Goal: Use online tool/utility: Utilize a website feature to perform a specific function

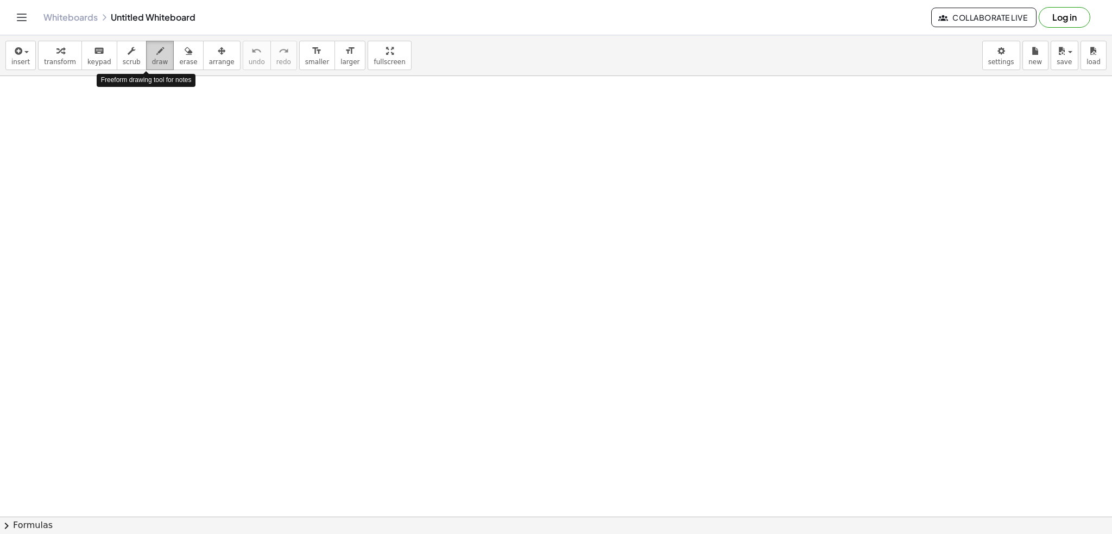
click at [152, 64] on span "draw" at bounding box center [160, 62] width 16 height 8
click at [152, 65] on span "draw" at bounding box center [160, 62] width 16 height 8
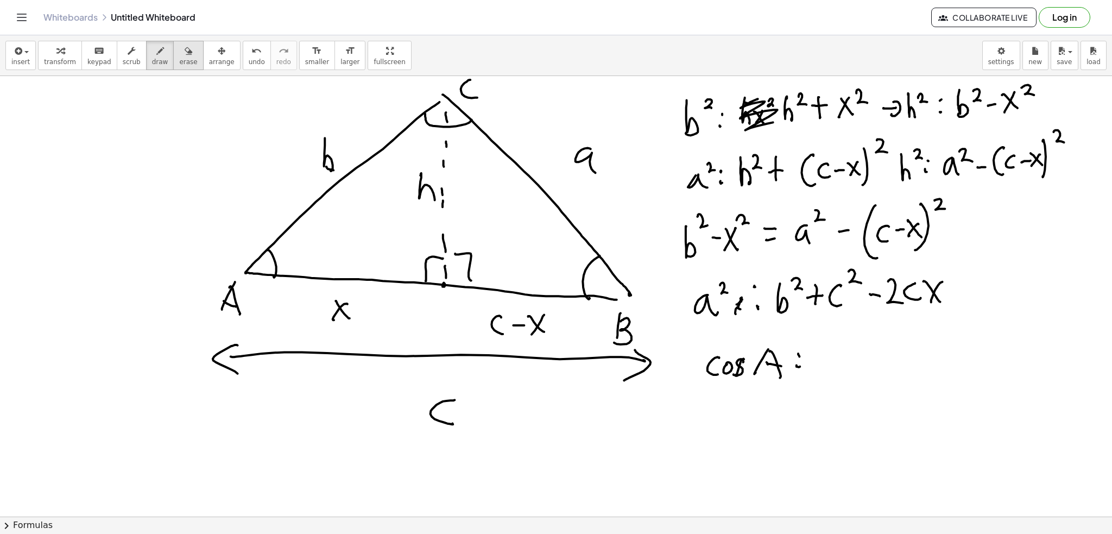
click at [185, 45] on icon "button" at bounding box center [189, 51] width 8 height 13
drag, startPoint x: 740, startPoint y: 358, endPoint x: 716, endPoint y: 365, distance: 24.9
click at [154, 47] on button "draw" at bounding box center [160, 55] width 28 height 29
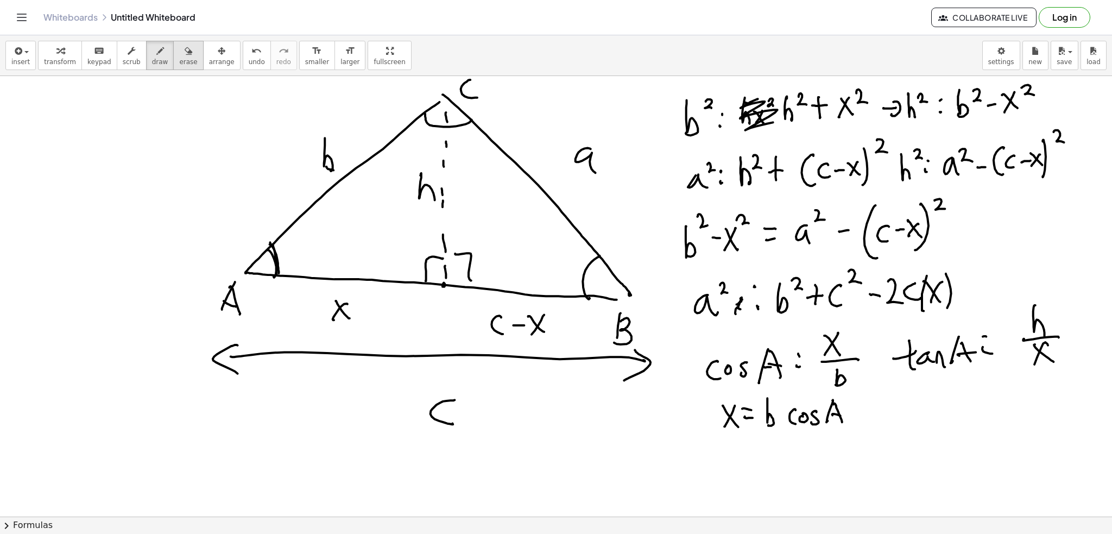
click at [173, 45] on button "erase" at bounding box center [188, 55] width 30 height 29
drag, startPoint x: 901, startPoint y: 351, endPoint x: 1004, endPoint y: 356, distance: 102.8
click at [154, 61] on button "draw" at bounding box center [160, 55] width 28 height 29
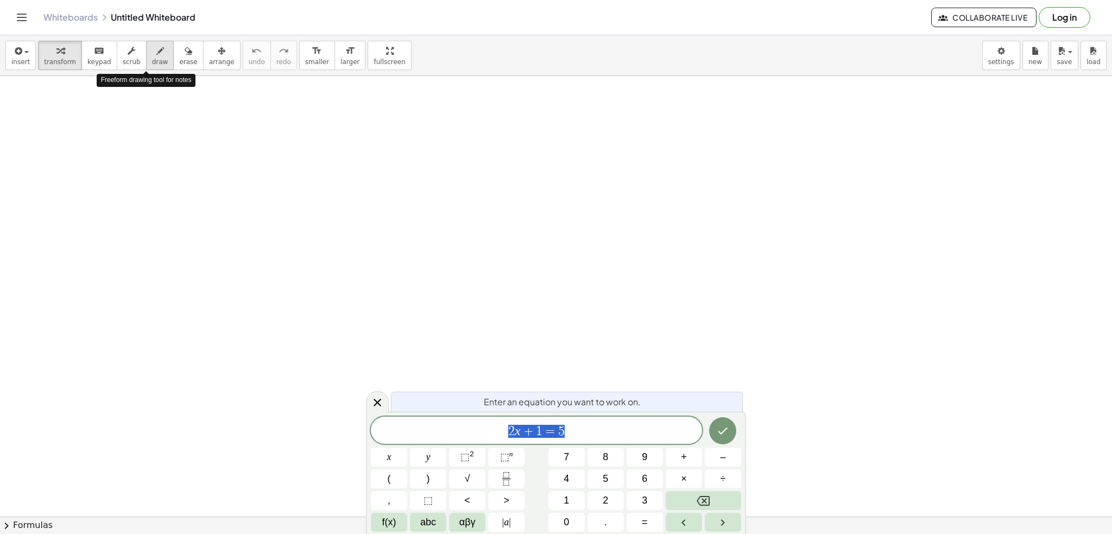
drag, startPoint x: 147, startPoint y: 60, endPoint x: 440, endPoint y: 247, distance: 347.7
click at [152, 60] on span "draw" at bounding box center [160, 62] width 16 height 8
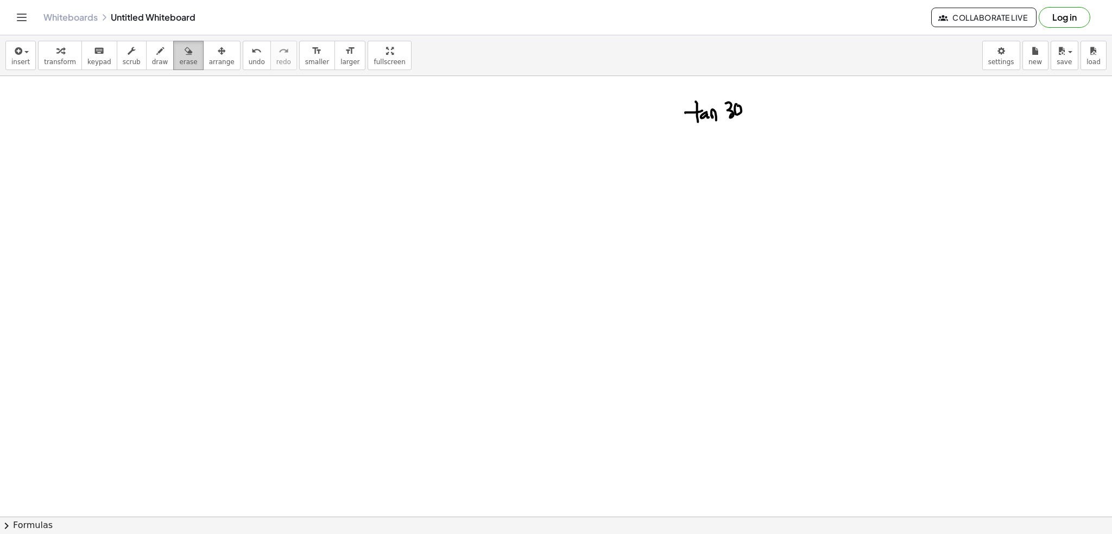
click at [185, 45] on icon "button" at bounding box center [189, 51] width 8 height 13
drag, startPoint x: 765, startPoint y: 116, endPoint x: 405, endPoint y: 104, distance: 359.7
click at [157, 54] on button "draw" at bounding box center [160, 55] width 28 height 29
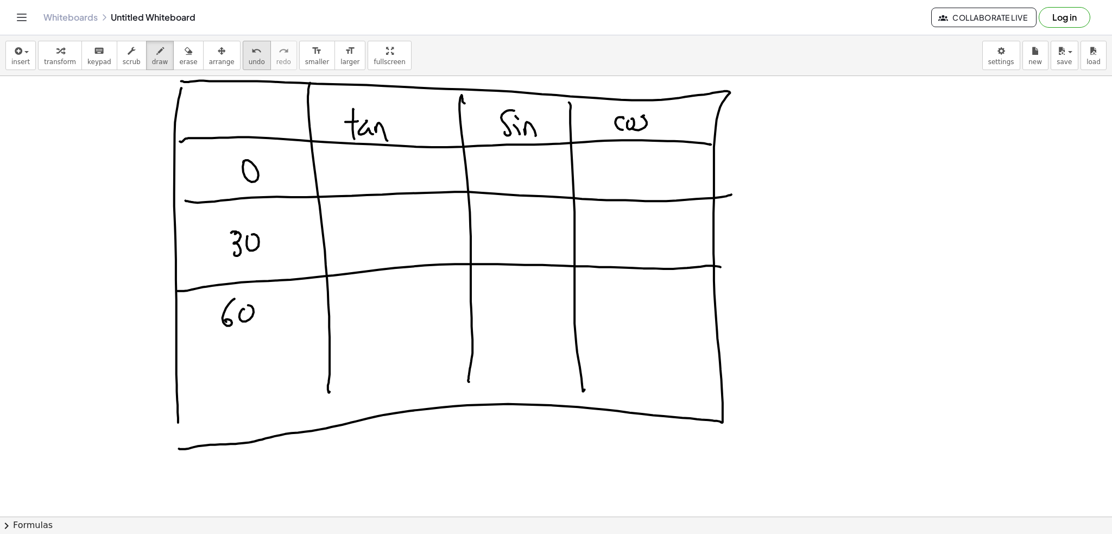
click at [249, 59] on span "undo" at bounding box center [257, 62] width 16 height 8
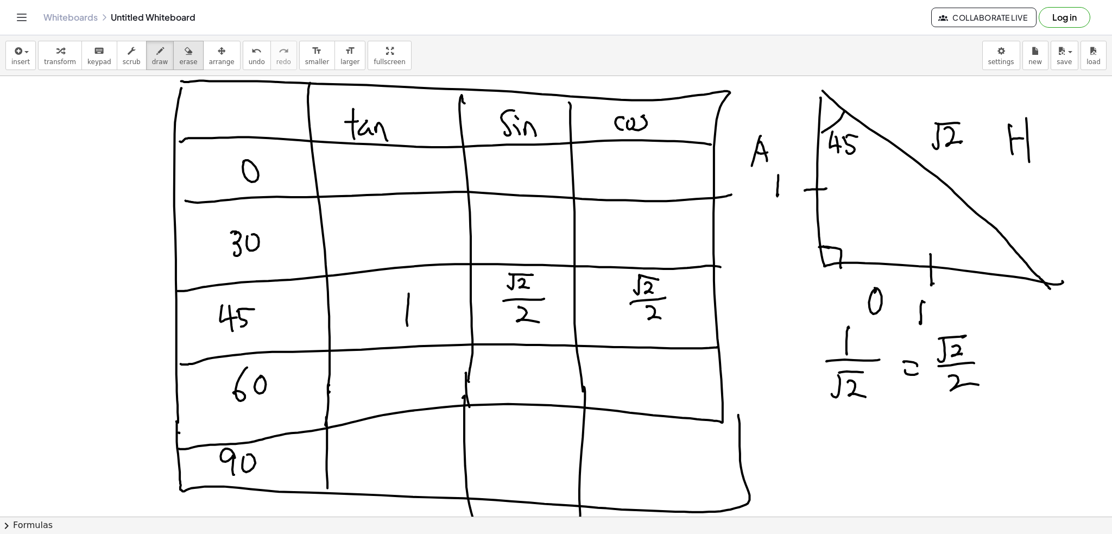
click at [179, 62] on span "erase" at bounding box center [188, 62] width 18 height 8
drag, startPoint x: 765, startPoint y: 144, endPoint x: 795, endPoint y: 127, distance: 34.8
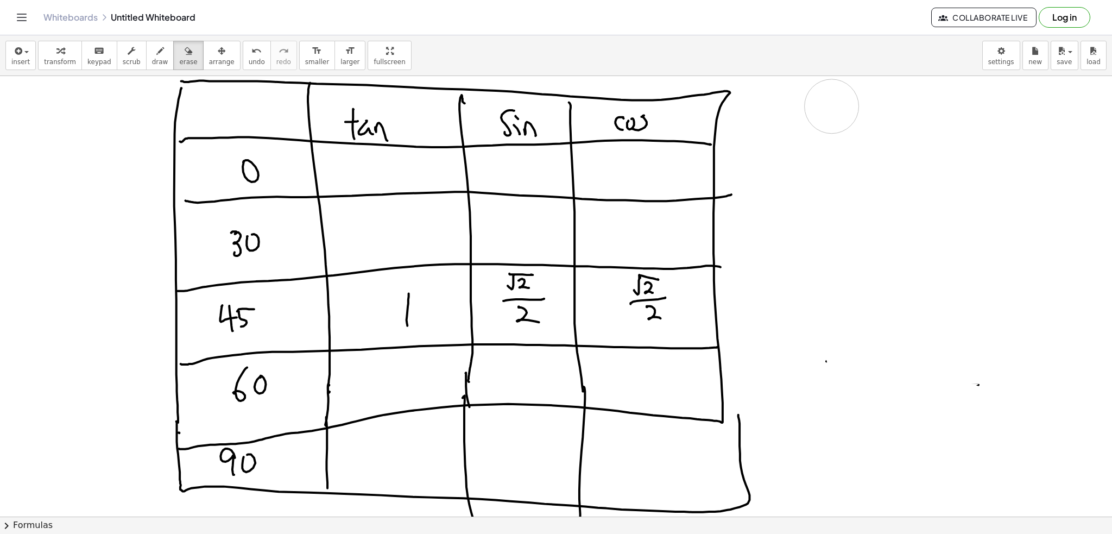
drag, startPoint x: 824, startPoint y: 92, endPoint x: 832, endPoint y: 106, distance: 15.6
click at [153, 53] on button "draw" at bounding box center [160, 55] width 28 height 29
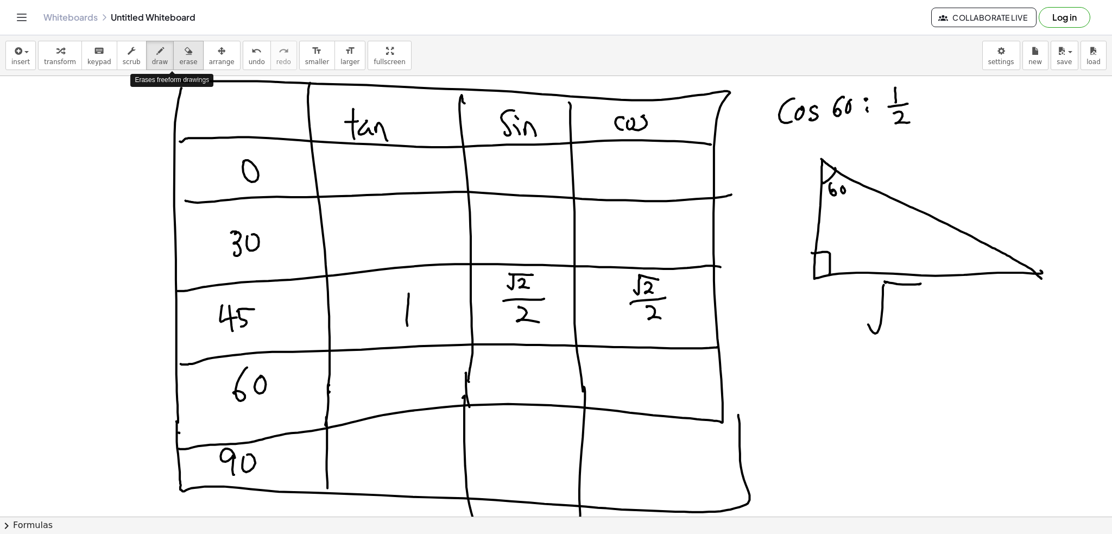
click at [179, 49] on div "button" at bounding box center [188, 50] width 18 height 13
click at [152, 48] on div "button" at bounding box center [160, 50] width 16 height 13
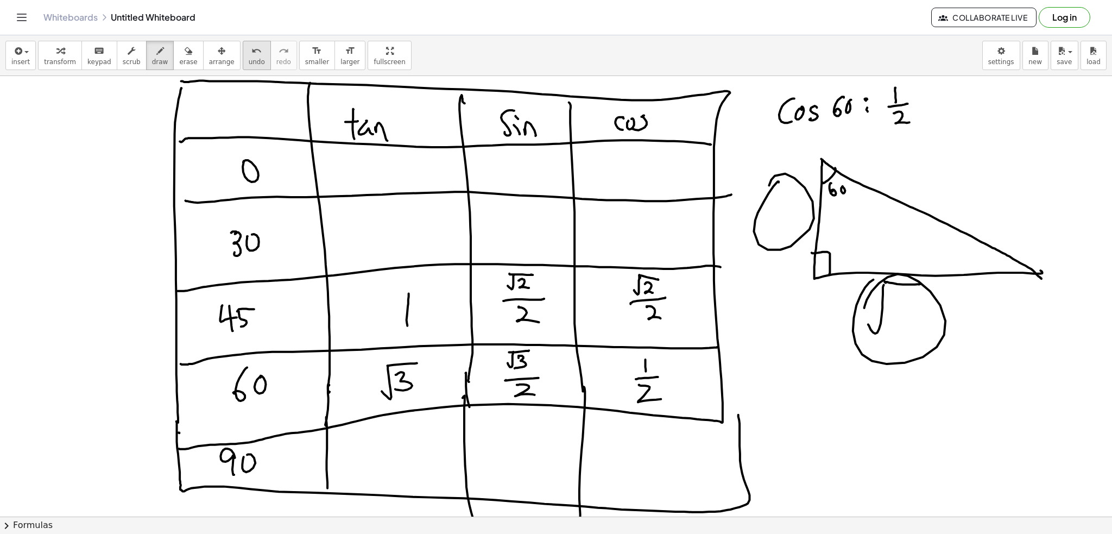
click at [249, 59] on span "undo" at bounding box center [257, 62] width 16 height 8
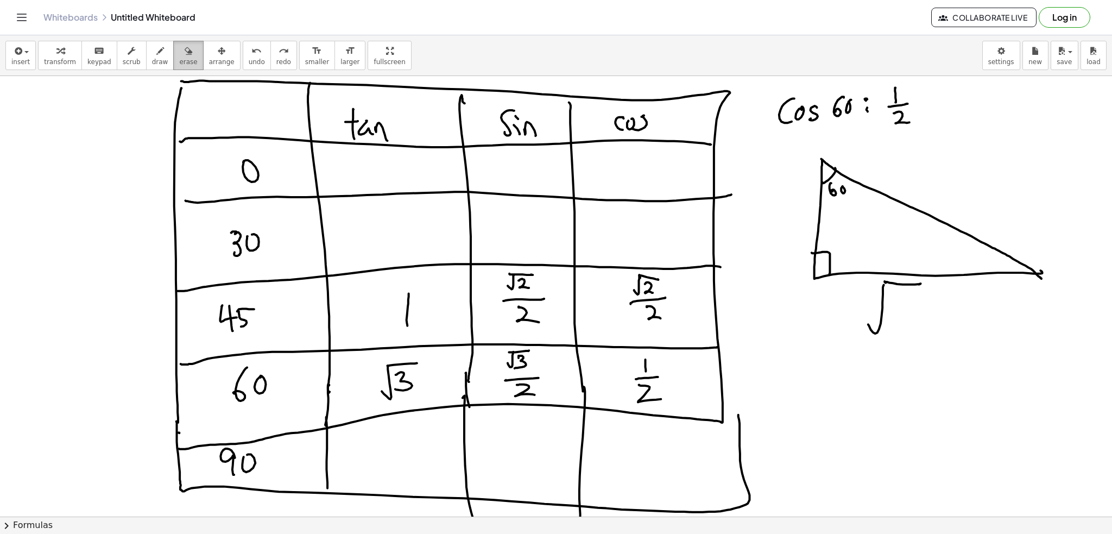
click at [179, 58] on span "erase" at bounding box center [188, 62] width 18 height 8
click at [152, 58] on button "draw" at bounding box center [160, 55] width 28 height 29
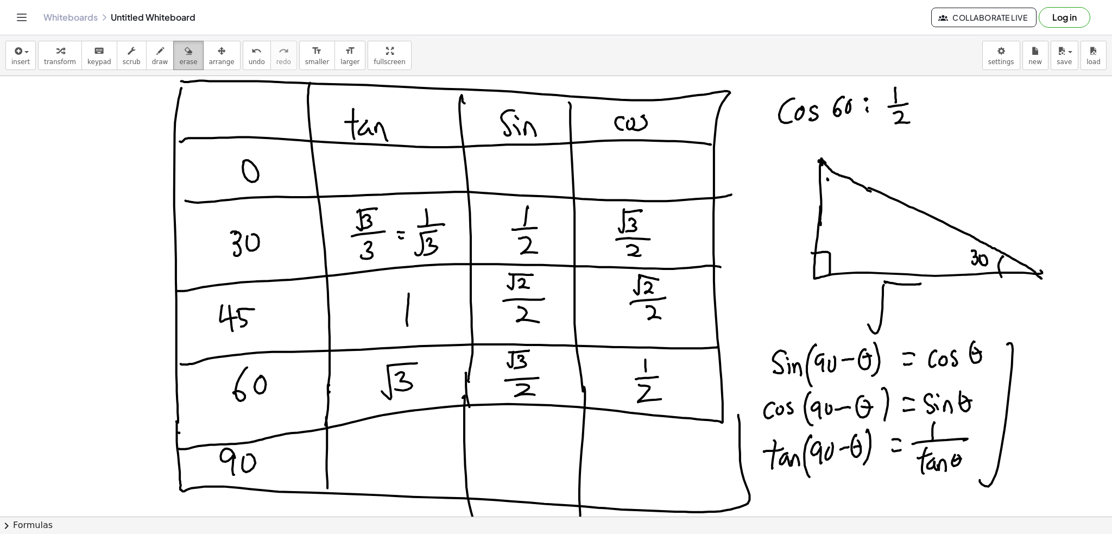
click at [179, 48] on div "button" at bounding box center [188, 50] width 18 height 13
click at [156, 53] on icon "button" at bounding box center [160, 51] width 8 height 13
click at [183, 56] on button "erase" at bounding box center [188, 55] width 30 height 29
drag, startPoint x: 973, startPoint y: 254, endPoint x: 881, endPoint y: 238, distance: 93.2
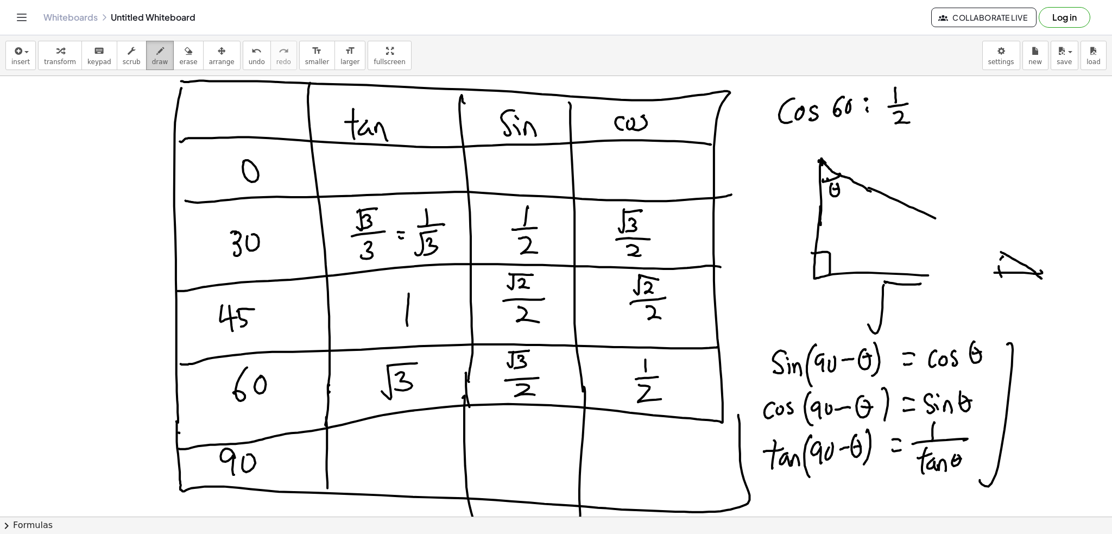
click at [156, 54] on icon "button" at bounding box center [160, 51] width 8 height 13
click at [179, 49] on div "button" at bounding box center [188, 50] width 18 height 13
drag, startPoint x: 928, startPoint y: 139, endPoint x: 878, endPoint y: 149, distance: 50.5
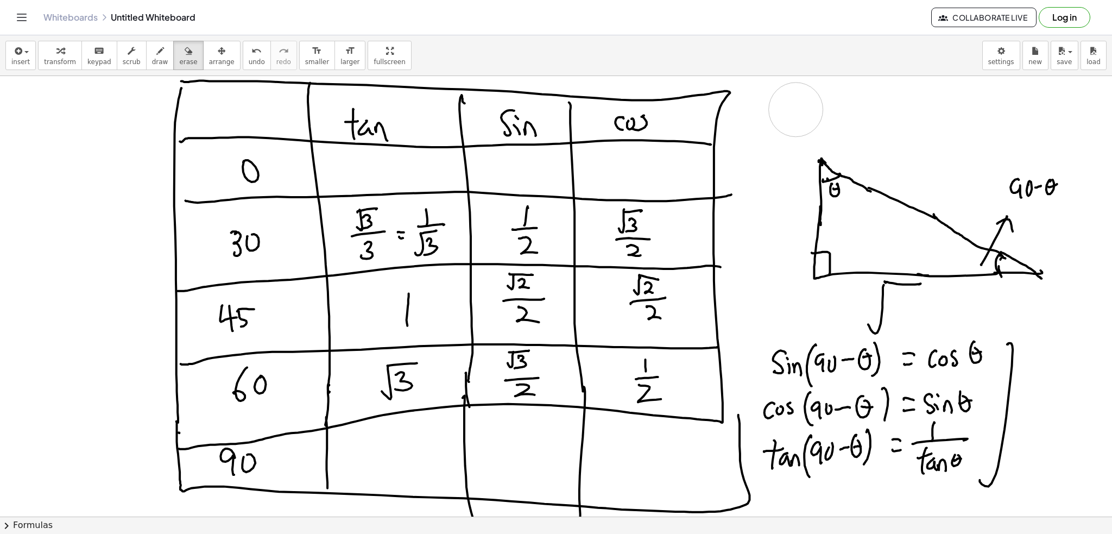
drag, startPoint x: 882, startPoint y: 106, endPoint x: 938, endPoint y: 101, distance: 56.2
click at [153, 58] on button "draw" at bounding box center [160, 55] width 28 height 29
click at [185, 48] on icon "button" at bounding box center [189, 51] width 8 height 13
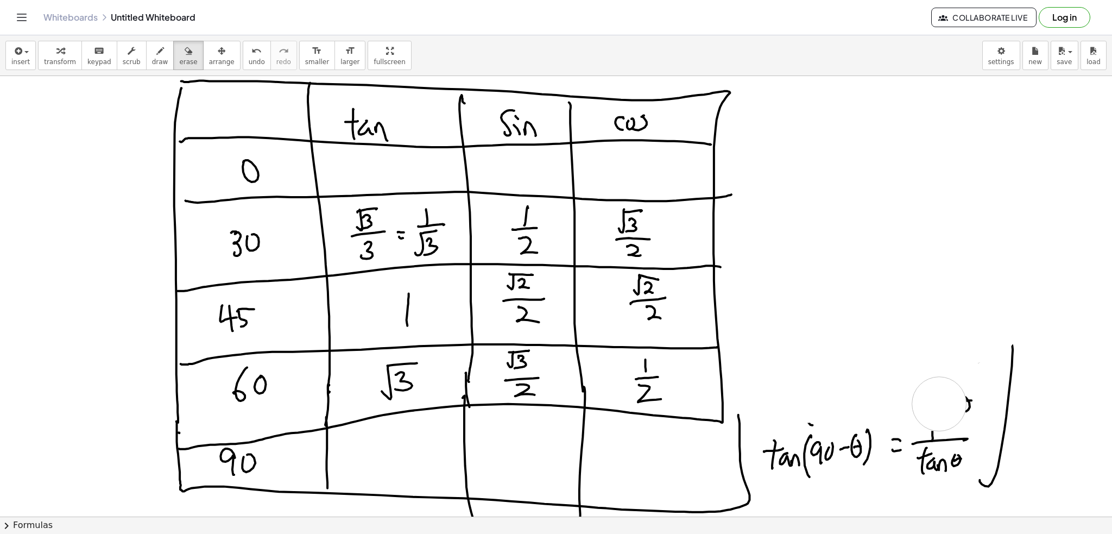
drag, startPoint x: 893, startPoint y: 97, endPoint x: 736, endPoint y: 308, distance: 262.4
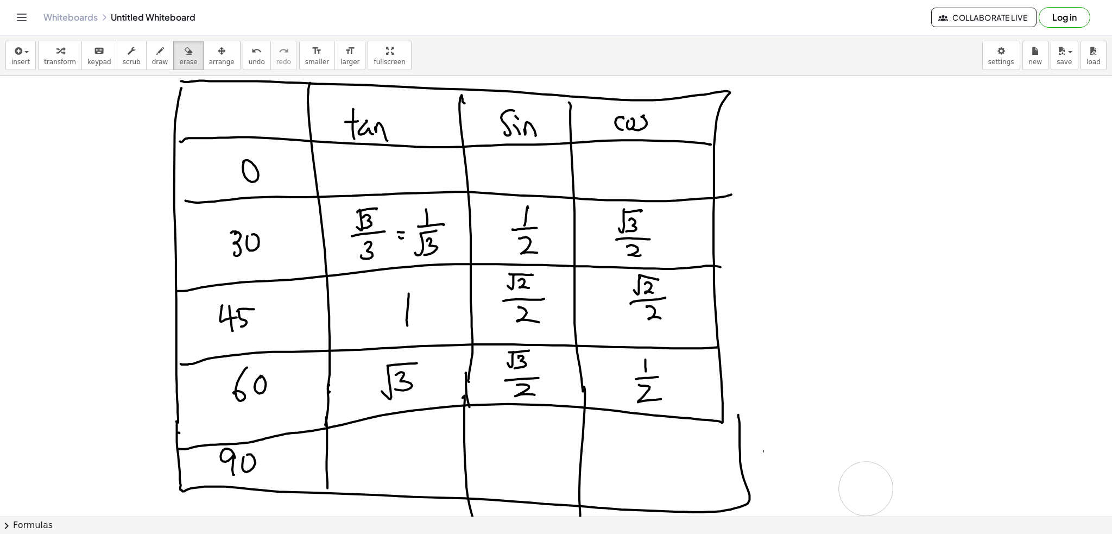
drag, startPoint x: 983, startPoint y: 355, endPoint x: 856, endPoint y: 468, distance: 169.6
click at [154, 58] on button "draw" at bounding box center [160, 55] width 28 height 29
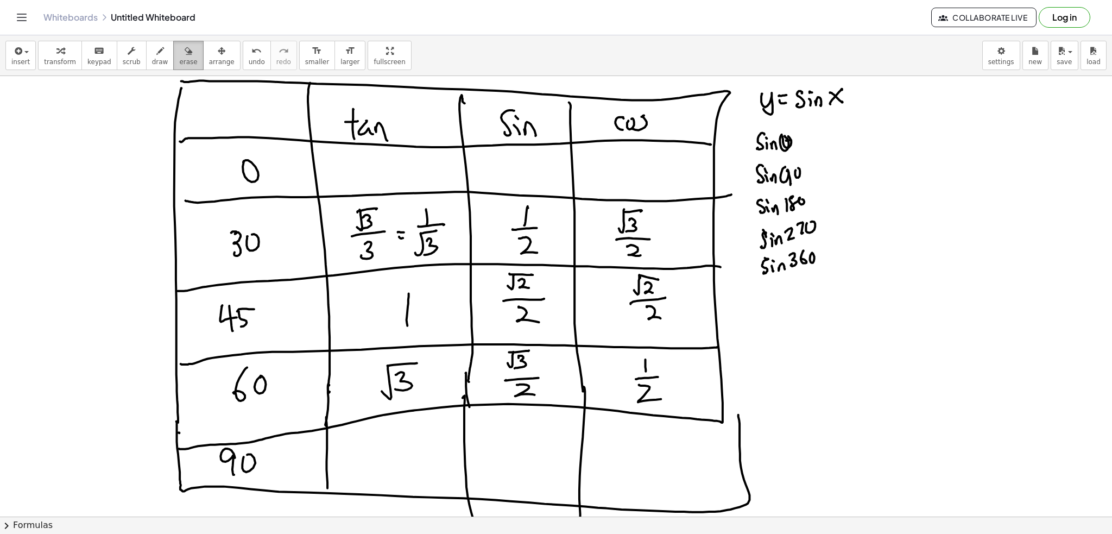
click at [180, 53] on button "erase" at bounding box center [188, 55] width 30 height 29
click at [152, 44] on div "button" at bounding box center [160, 50] width 16 height 13
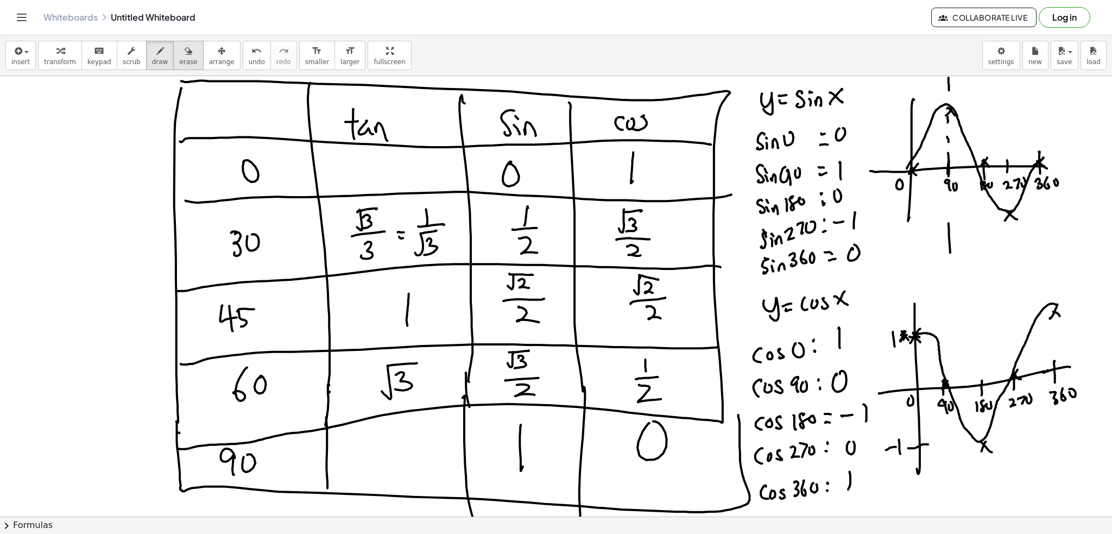
click at [185, 47] on icon "button" at bounding box center [189, 51] width 8 height 13
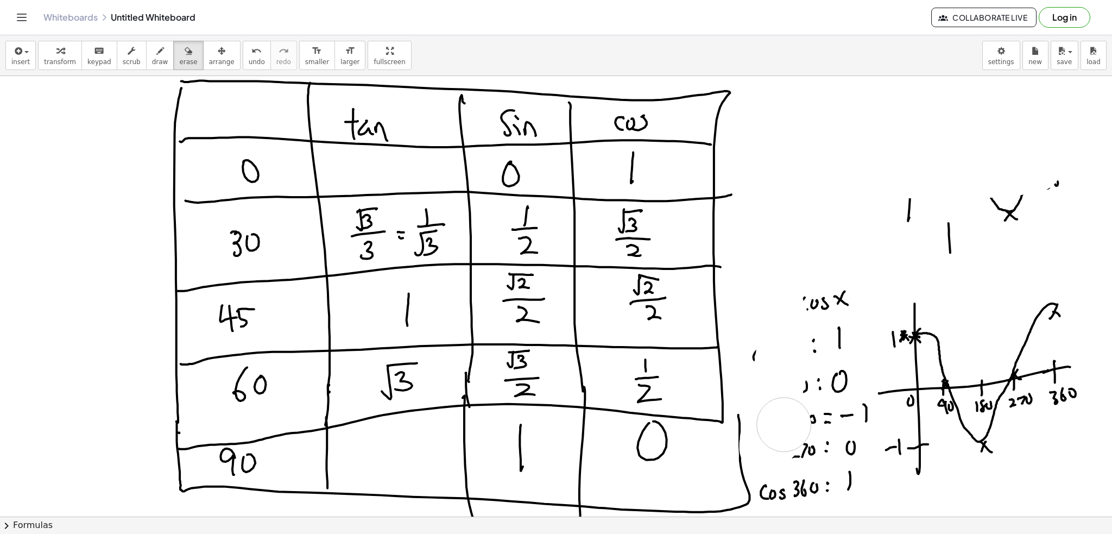
drag, startPoint x: 770, startPoint y: 103, endPoint x: 666, endPoint y: 230, distance: 164.0
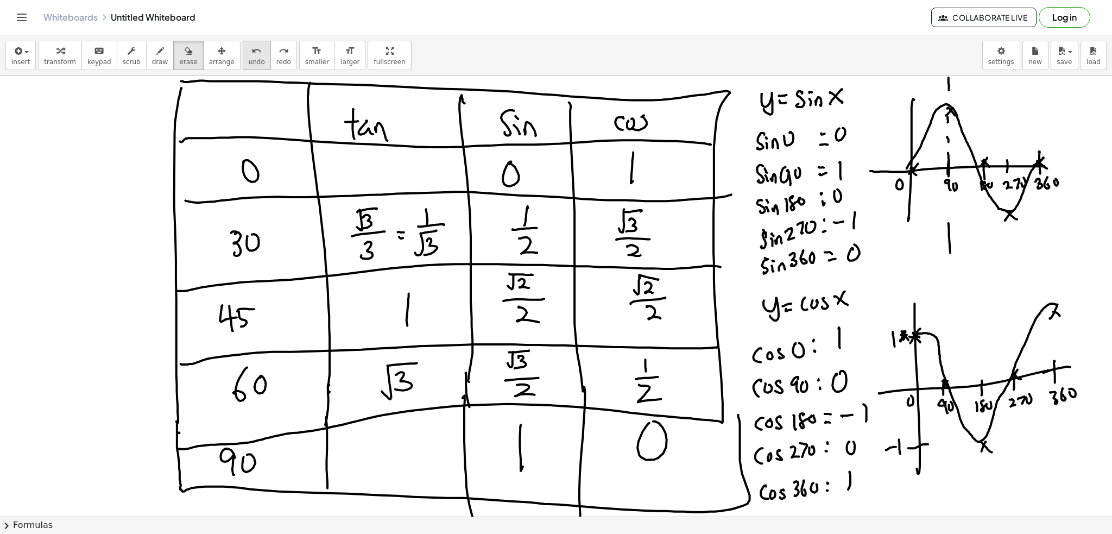
click at [251, 55] on icon "undo" at bounding box center [256, 51] width 10 height 13
click at [251, 53] on icon "undo" at bounding box center [256, 51] width 10 height 13
click at [154, 53] on button "draw" at bounding box center [160, 55] width 28 height 29
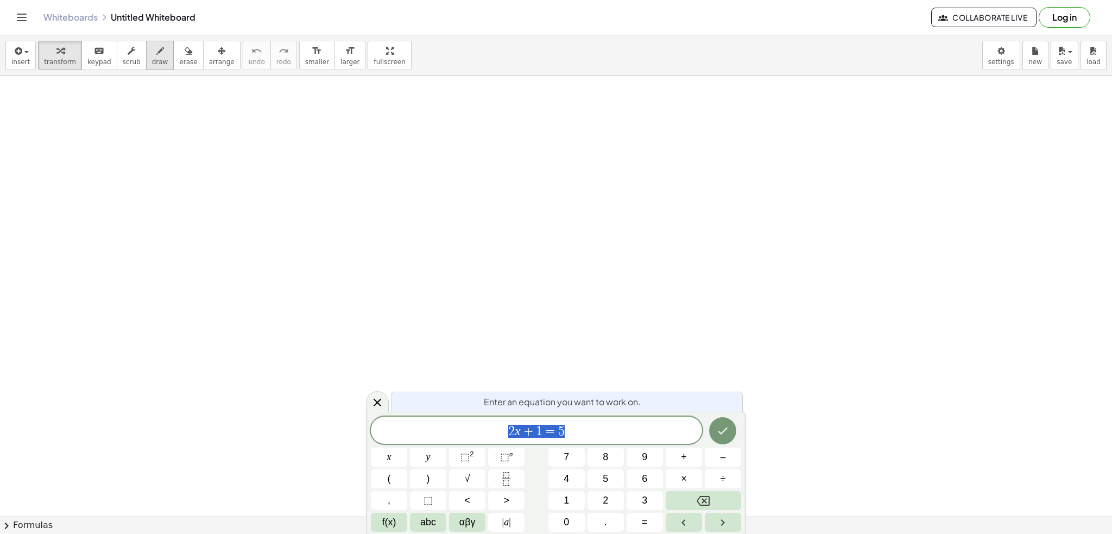
click at [153, 62] on button "draw" at bounding box center [160, 55] width 28 height 29
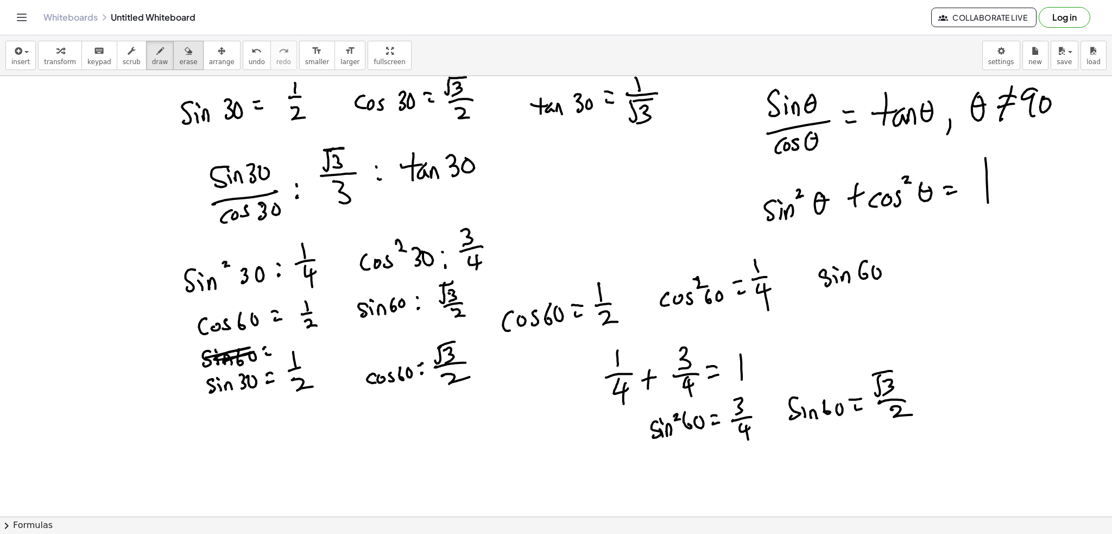
click at [182, 55] on button "erase" at bounding box center [188, 55] width 30 height 29
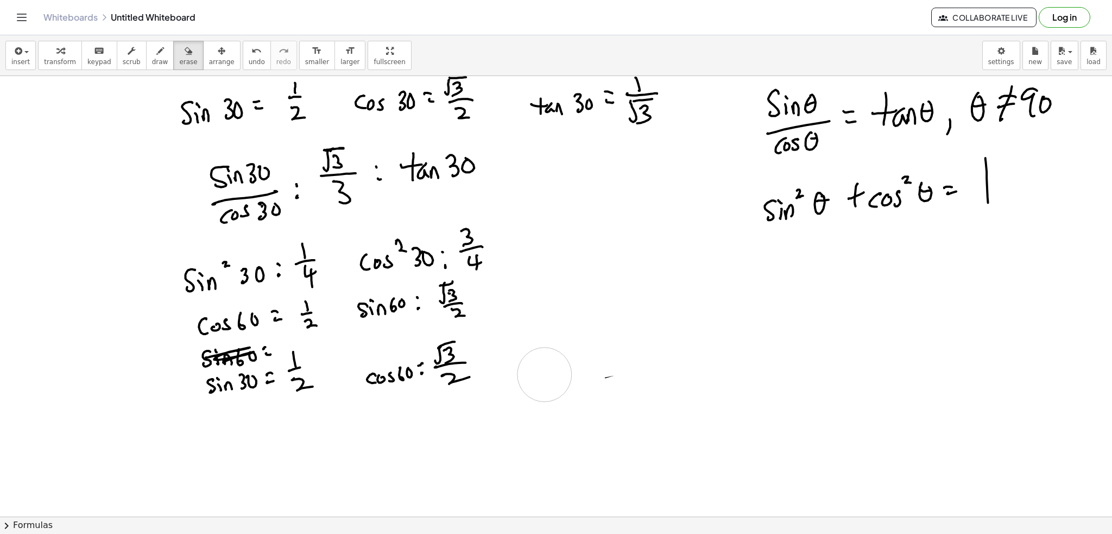
drag, startPoint x: 521, startPoint y: 323, endPoint x: 671, endPoint y: 324, distance: 149.3
click at [152, 54] on div "button" at bounding box center [160, 50] width 16 height 13
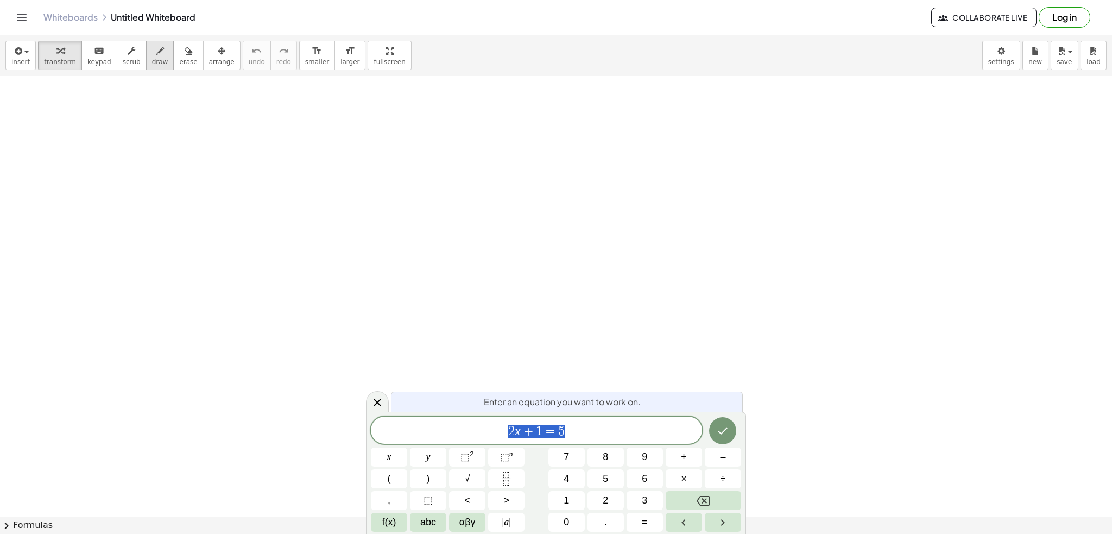
click at [153, 61] on span "draw" at bounding box center [160, 62] width 16 height 8
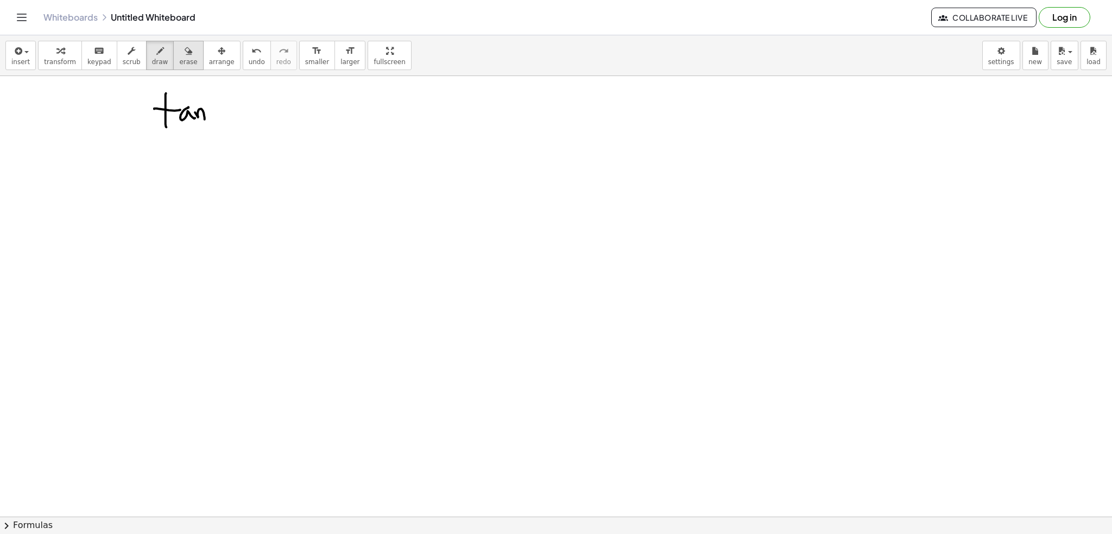
click at [179, 52] on div "button" at bounding box center [188, 50] width 18 height 13
drag, startPoint x: 222, startPoint y: 119, endPoint x: 171, endPoint y: 108, distance: 52.8
click at [156, 47] on icon "button" at bounding box center [160, 51] width 8 height 13
click at [179, 44] on div "button" at bounding box center [188, 50] width 18 height 13
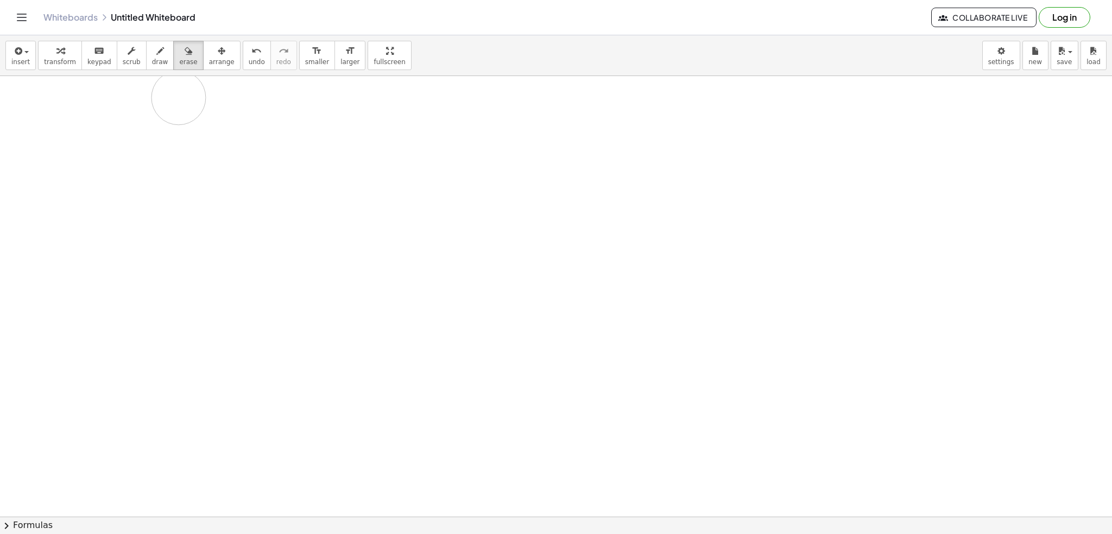
drag, startPoint x: 182, startPoint y: 133, endPoint x: 106, endPoint y: 75, distance: 96.1
click at [152, 58] on span "draw" at bounding box center [160, 62] width 16 height 8
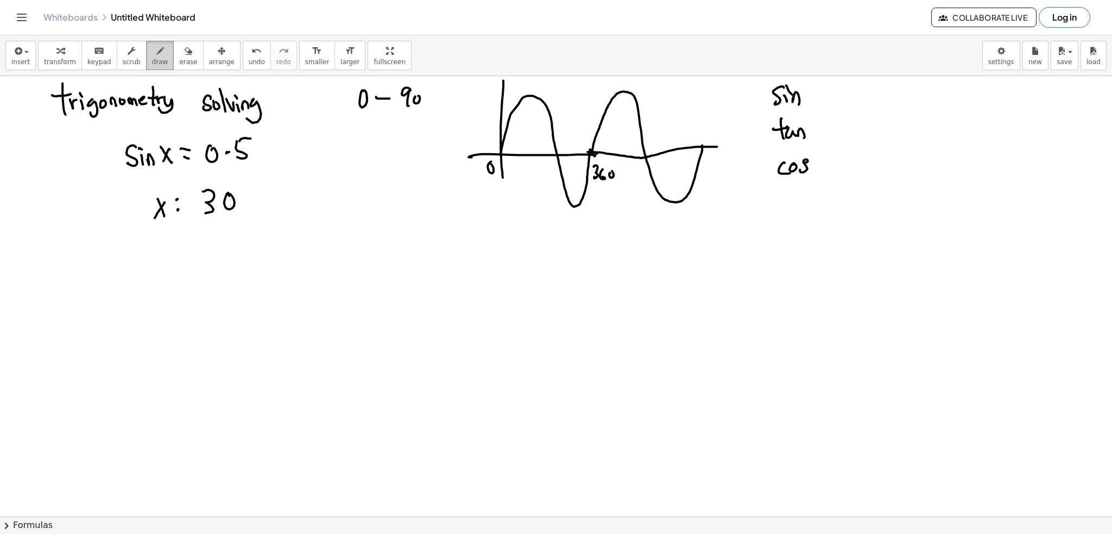
click at [156, 55] on icon "button" at bounding box center [160, 51] width 8 height 13
click at [152, 53] on div "button" at bounding box center [160, 50] width 16 height 13
click at [185, 48] on icon "button" at bounding box center [189, 51] width 8 height 13
click at [152, 61] on span "draw" at bounding box center [160, 62] width 16 height 8
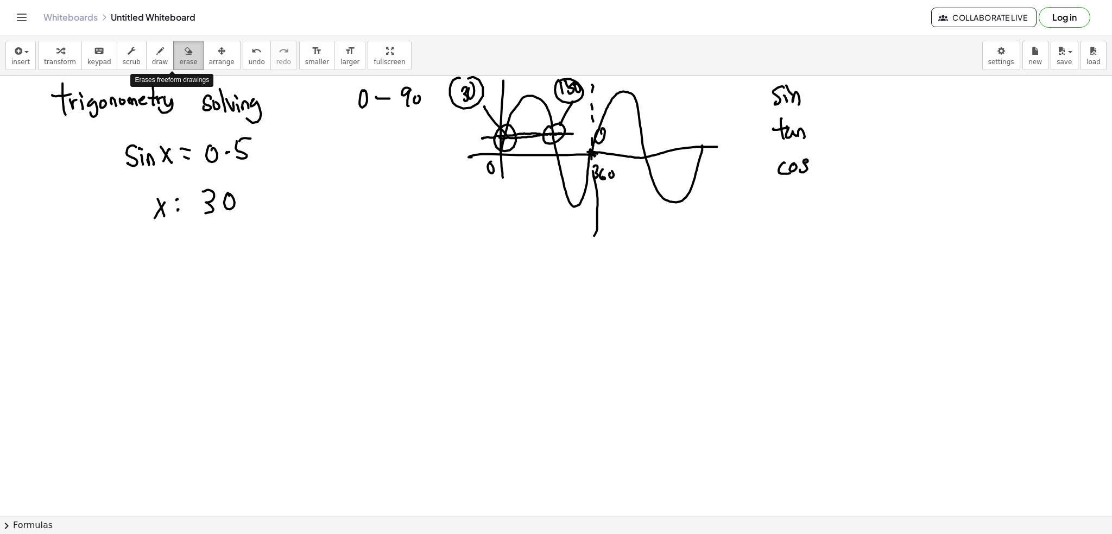
click at [185, 54] on icon "button" at bounding box center [189, 51] width 8 height 13
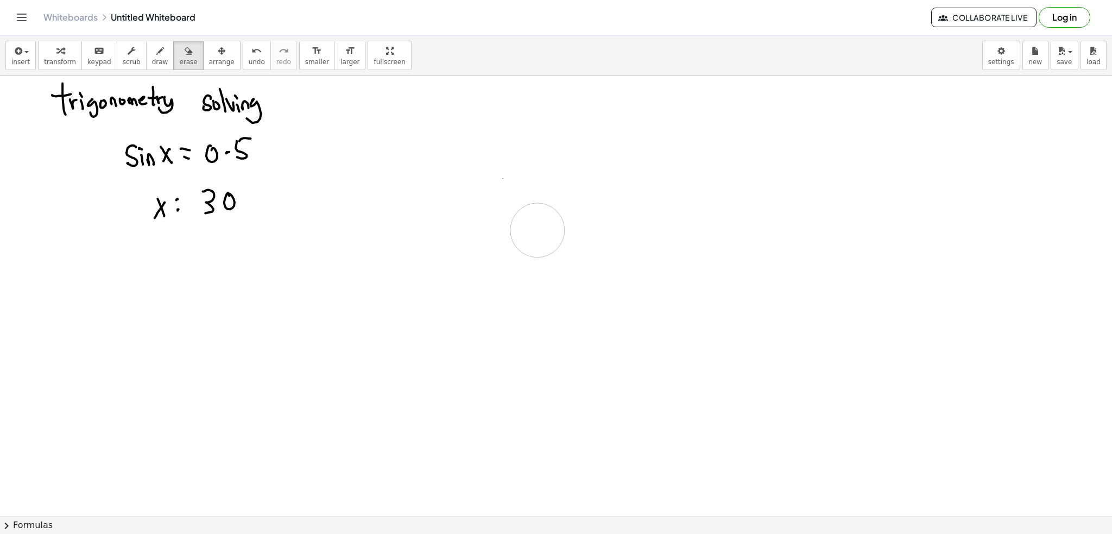
drag, startPoint x: 374, startPoint y: 99, endPoint x: 497, endPoint y: 197, distance: 157.7
click at [152, 60] on span "draw" at bounding box center [160, 62] width 16 height 8
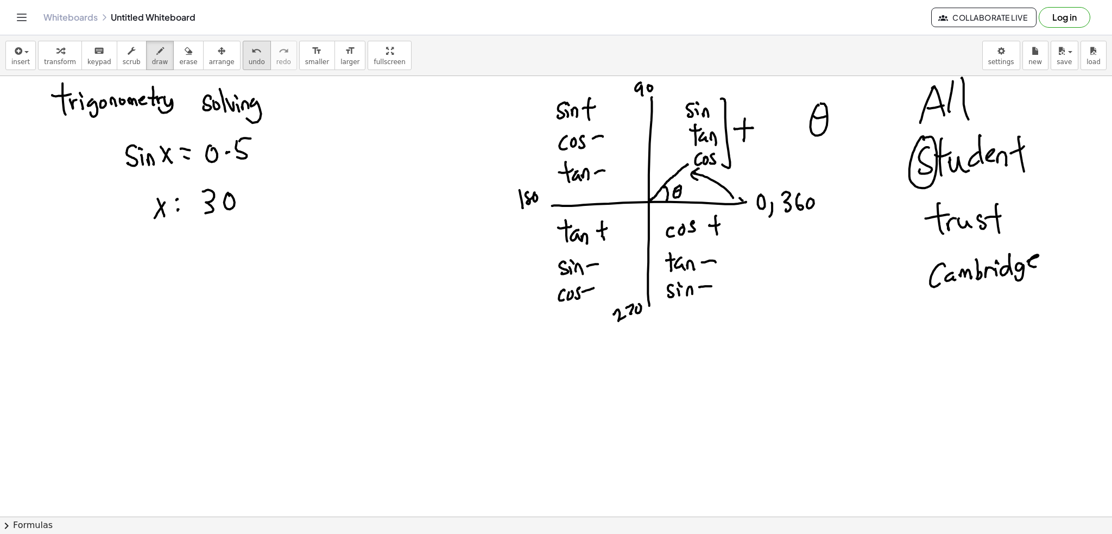
click at [249, 59] on span "undo" at bounding box center [257, 62] width 16 height 8
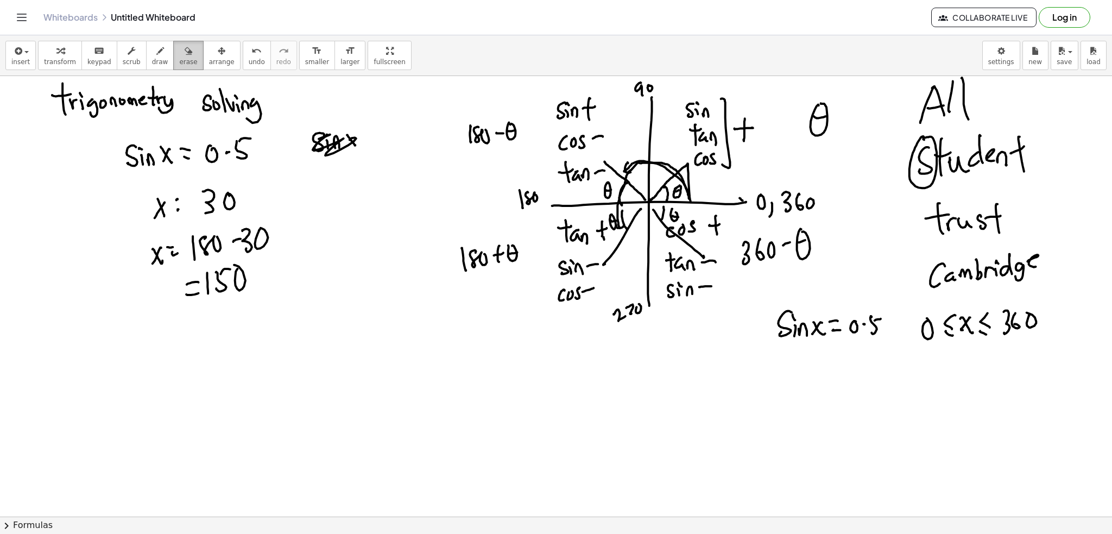
click at [185, 50] on icon "button" at bounding box center [189, 51] width 8 height 13
click at [249, 58] on span "undo" at bounding box center [257, 62] width 16 height 8
click at [156, 56] on button "draw" at bounding box center [160, 55] width 28 height 29
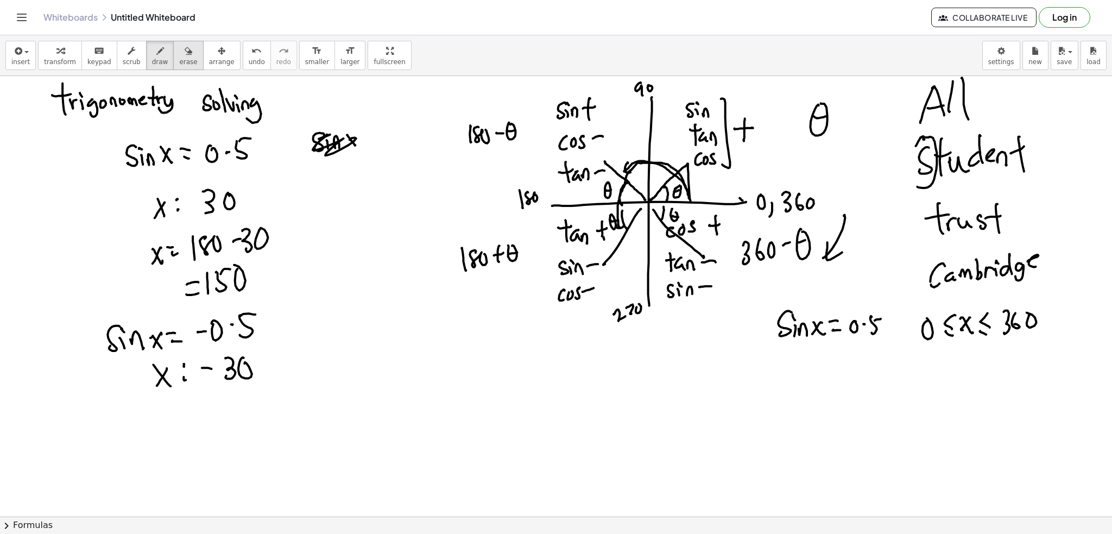
click at [185, 49] on icon "button" at bounding box center [189, 51] width 8 height 13
drag, startPoint x: 853, startPoint y: 218, endPoint x: 844, endPoint y: 247, distance: 30.1
click at [152, 54] on div "button" at bounding box center [160, 50] width 16 height 13
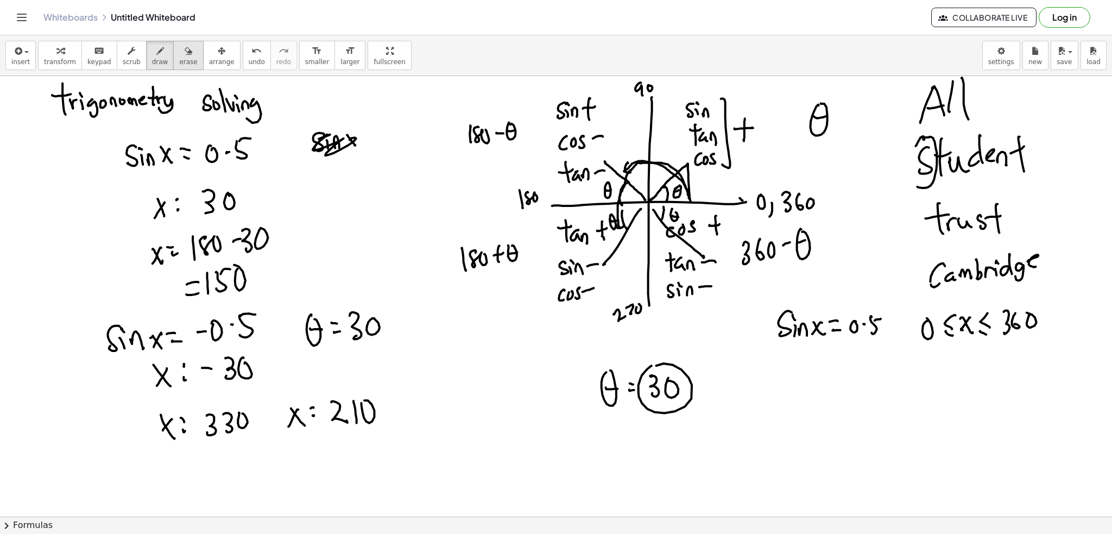
click at [179, 64] on span "erase" at bounding box center [188, 62] width 18 height 8
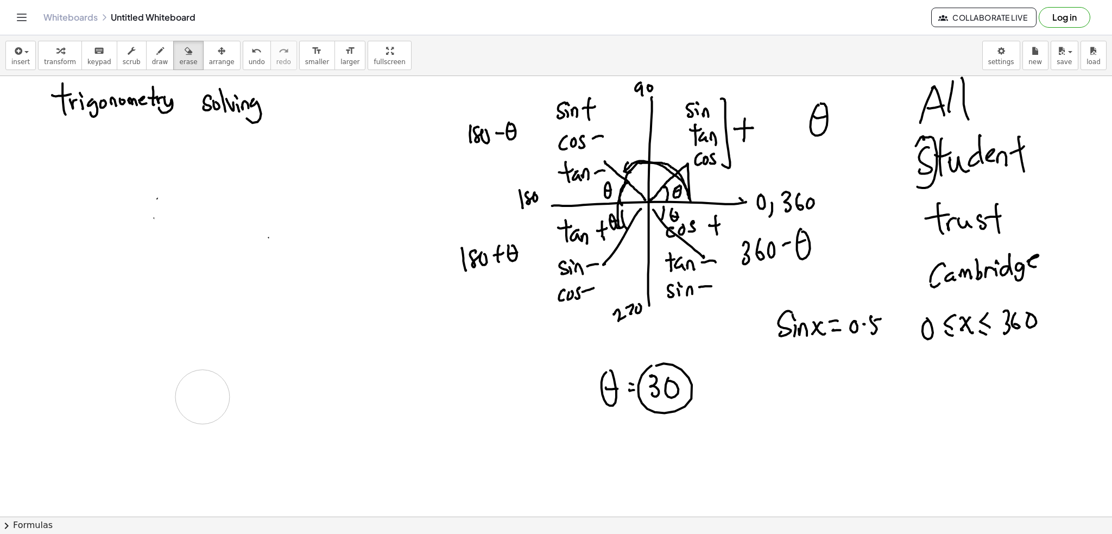
drag, startPoint x: 338, startPoint y: 139, endPoint x: 267, endPoint y: 4, distance: 152.8
click at [156, 49] on icon "button" at bounding box center [160, 51] width 8 height 13
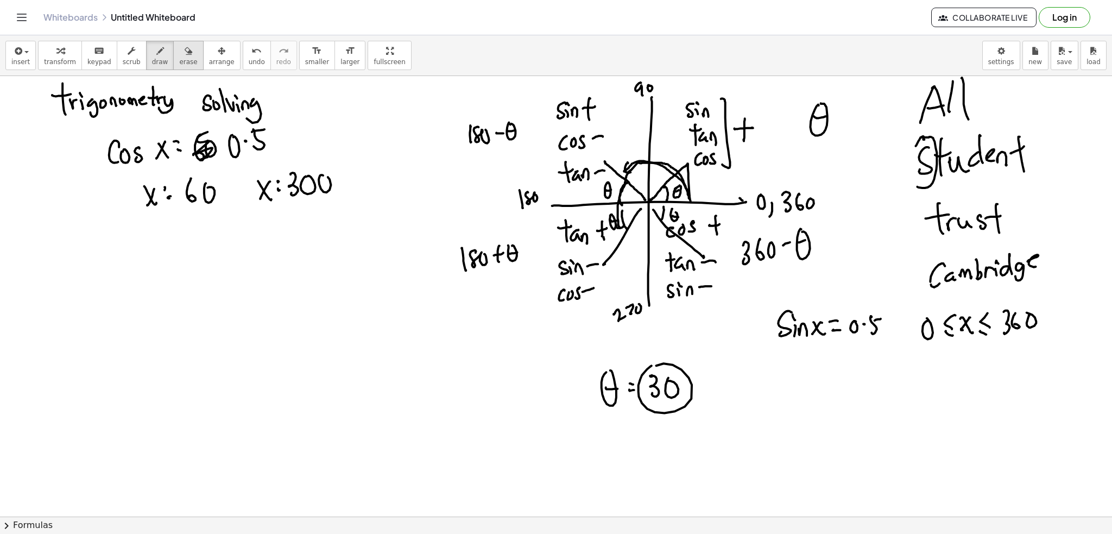
drag, startPoint x: 171, startPoint y: 55, endPoint x: 180, endPoint y: 56, distance: 9.8
click at [185, 54] on icon "button" at bounding box center [189, 51] width 8 height 13
drag, startPoint x: 703, startPoint y: 387, endPoint x: 531, endPoint y: 399, distance: 172.0
click at [155, 56] on button "draw" at bounding box center [160, 55] width 28 height 29
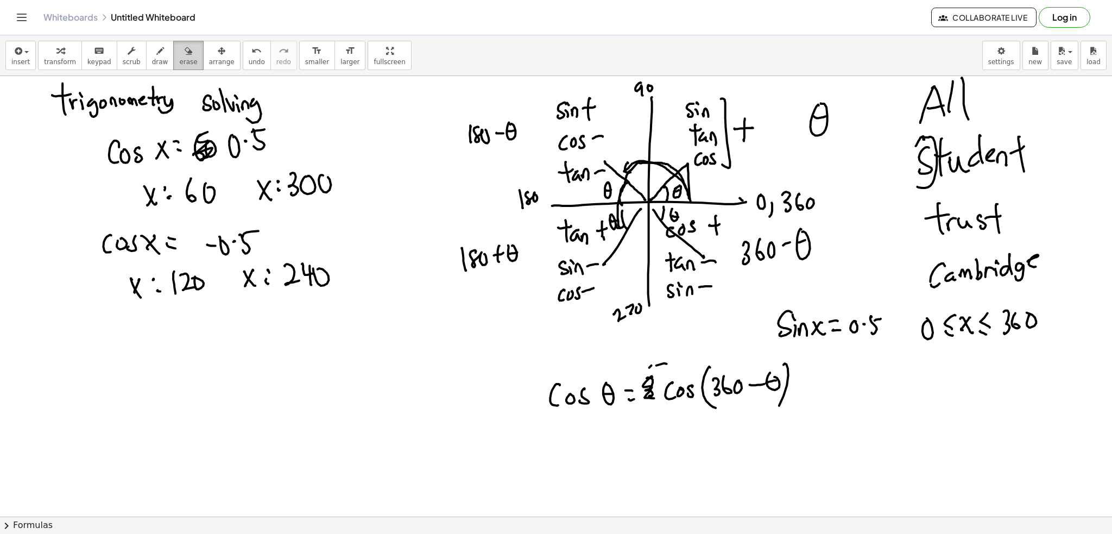
click at [185, 54] on icon "button" at bounding box center [189, 51] width 8 height 13
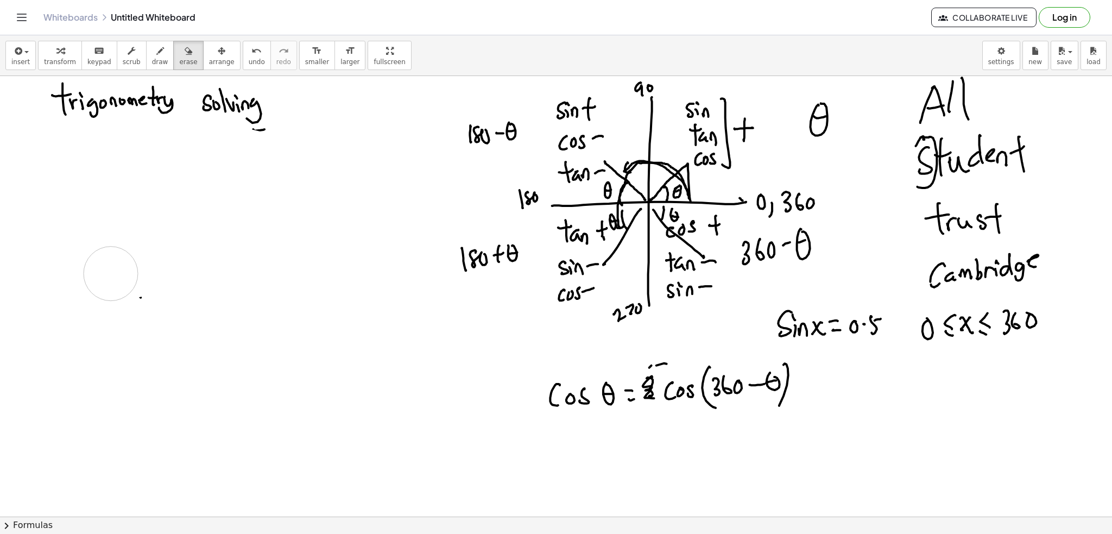
drag, startPoint x: 323, startPoint y: 179, endPoint x: 118, endPoint y: 7, distance: 267.9
click at [152, 55] on div "button" at bounding box center [160, 50] width 16 height 13
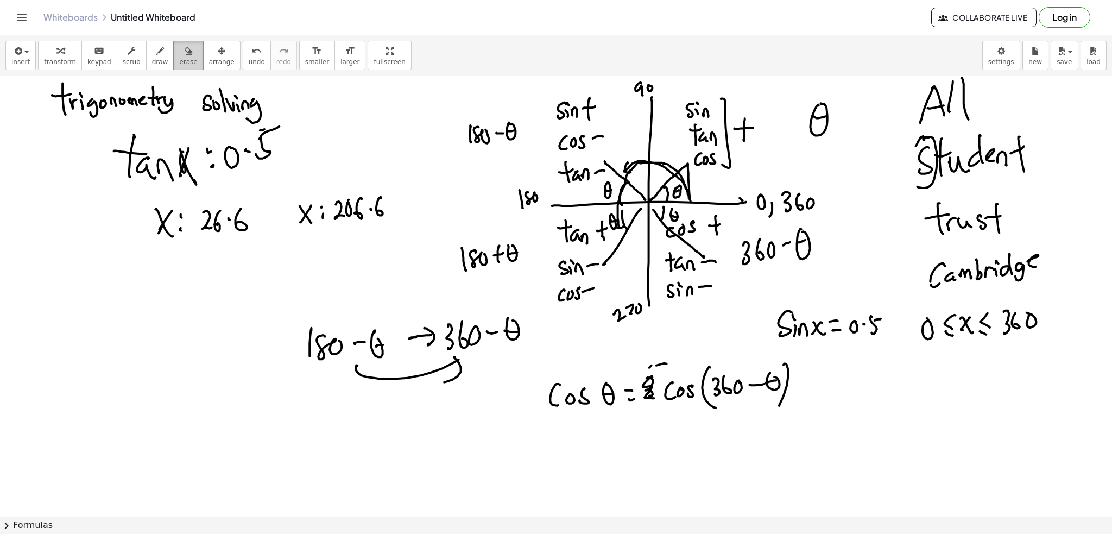
click at [179, 65] on span "erase" at bounding box center [188, 62] width 18 height 8
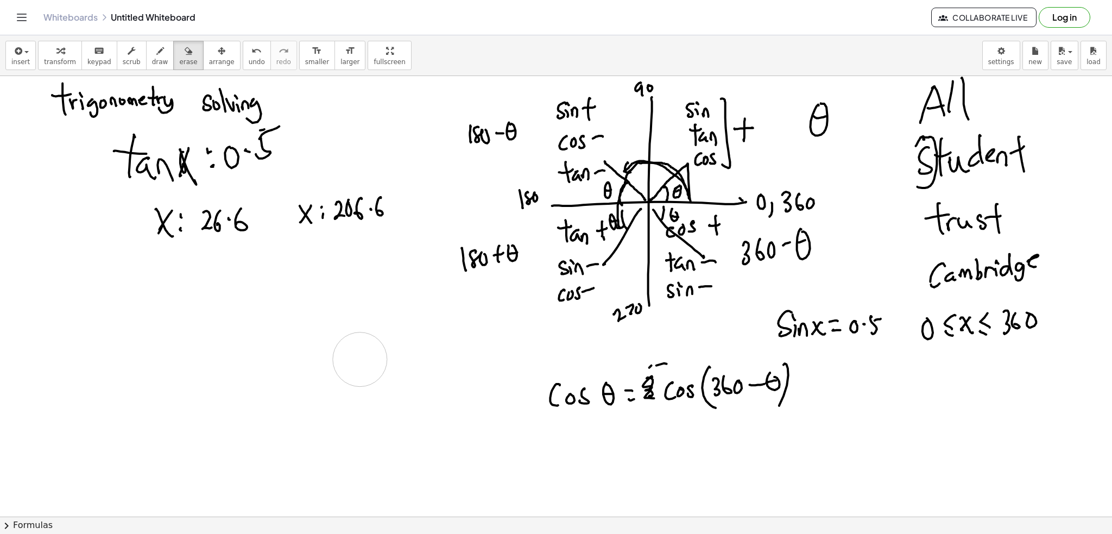
drag, startPoint x: 512, startPoint y: 332, endPoint x: 192, endPoint y: 191, distance: 348.9
click at [152, 59] on span "draw" at bounding box center [160, 62] width 16 height 8
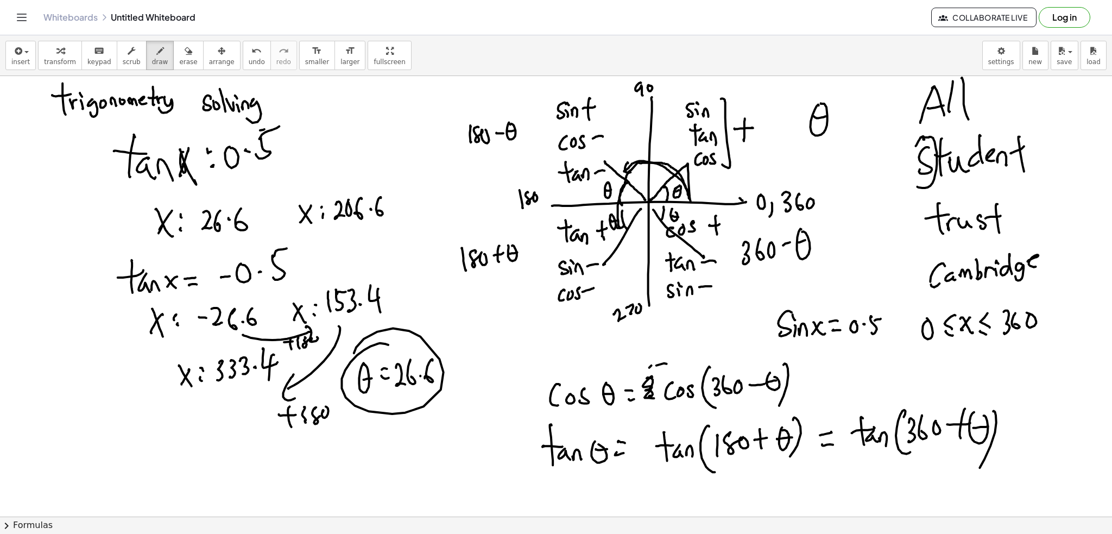
click at [919, 24] on div "Whiteboards Untitled Whiteboard Collaborate Live Log in" at bounding box center [556, 17] width 1086 height 35
